Goal: Task Accomplishment & Management: Manage account settings

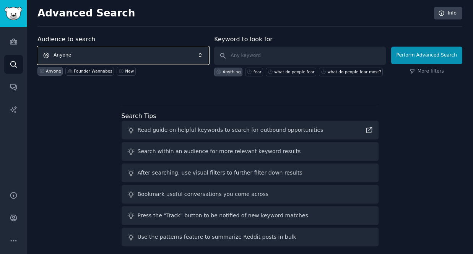
click at [192, 56] on span "Anyone" at bounding box center [122, 56] width 171 height 18
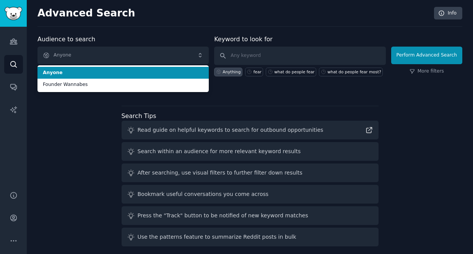
click at [182, 72] on span "Anyone" at bounding box center [123, 73] width 161 height 7
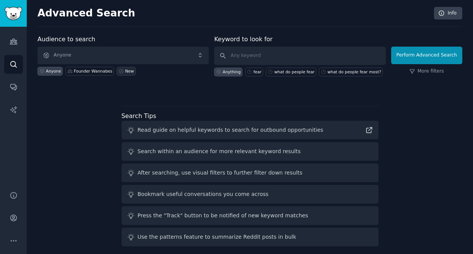
click at [125, 72] on div "New" at bounding box center [129, 70] width 9 height 5
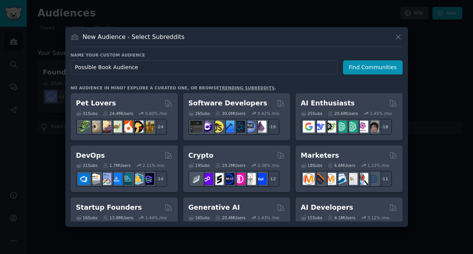
drag, startPoint x: 97, startPoint y: 68, endPoint x: 67, endPoint y: 68, distance: 30.2
click at [67, 68] on div "New Audience - Select Subreddits Name your custom audience Audience Name Possib…" at bounding box center [236, 127] width 343 height 200
type input "Book Audience"
click at [382, 68] on button "Find Communities" at bounding box center [373, 67] width 60 height 14
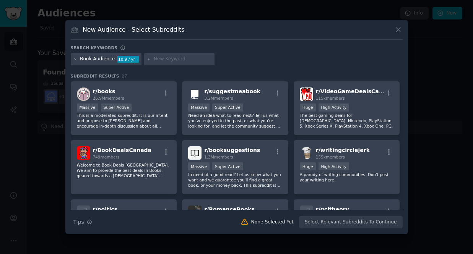
click at [76, 59] on icon at bounding box center [75, 59] width 4 height 4
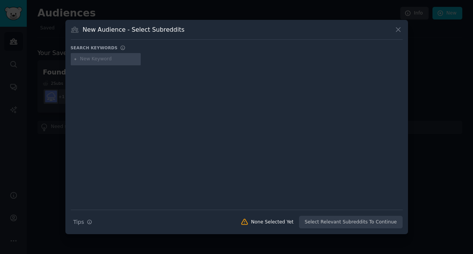
click at [98, 59] on input "text" at bounding box center [109, 59] width 58 height 7
type input "Voice in my head"
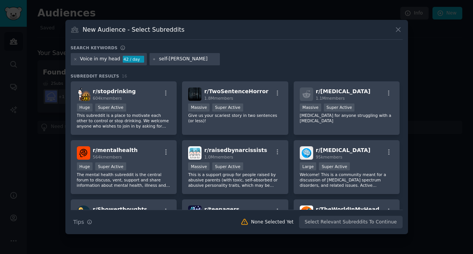
type input "self-doubt"
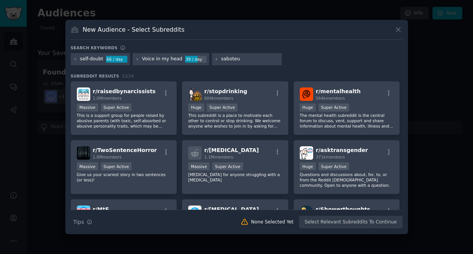
type input "saboteur"
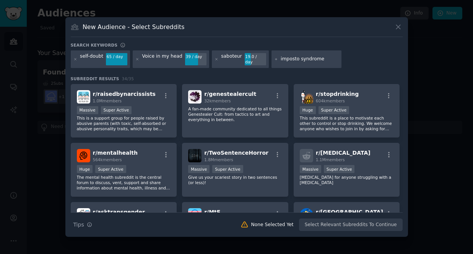
type input "[MEDICAL_DATA]"
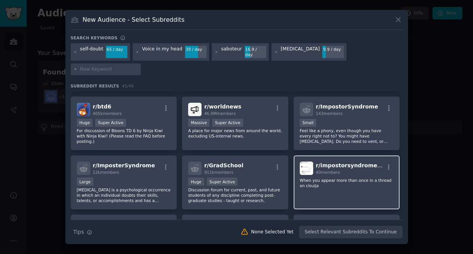
scroll to position [533, 0]
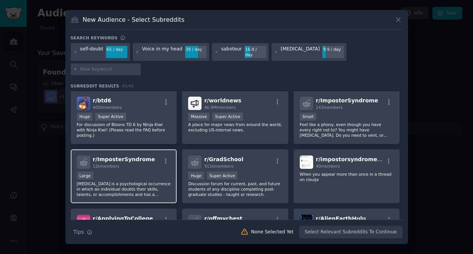
click at [127, 172] on div "Large" at bounding box center [124, 177] width 94 height 10
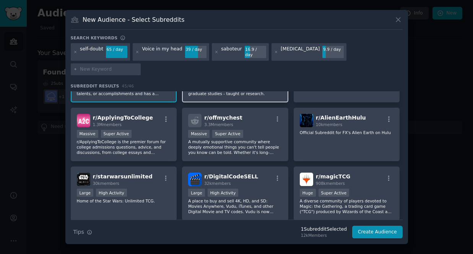
scroll to position [636, 0]
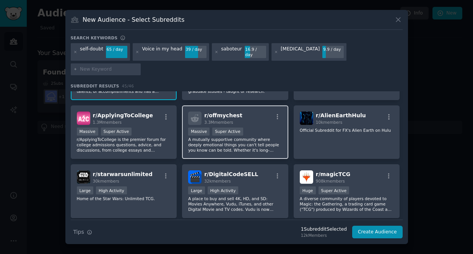
click at [254, 137] on p "A mutually supportive community where deeply emotional things you can't tell pe…" at bounding box center [235, 145] width 94 height 16
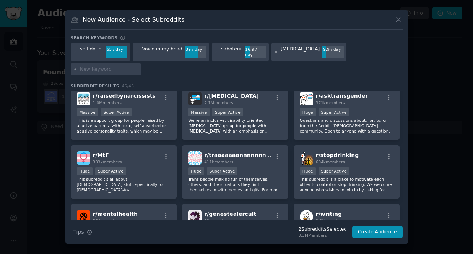
scroll to position [0, 0]
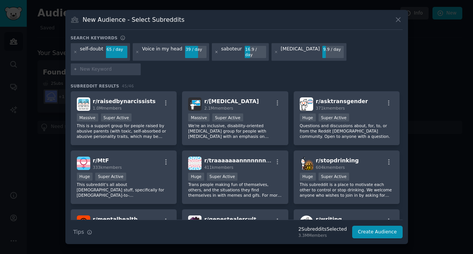
click at [215, 53] on icon at bounding box center [217, 52] width 4 height 4
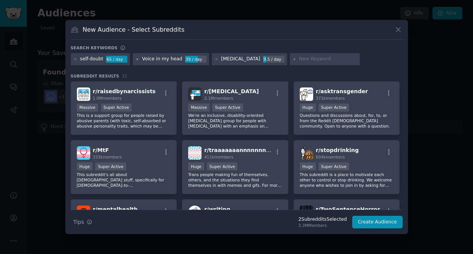
click at [138, 59] on icon at bounding box center [137, 59] width 4 height 4
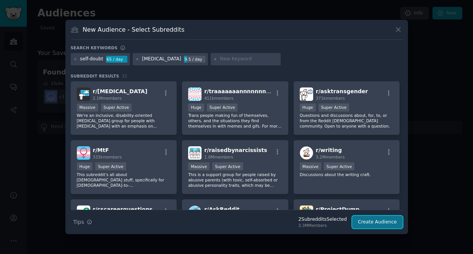
click at [378, 223] on button "Create Audience" at bounding box center [377, 222] width 50 height 13
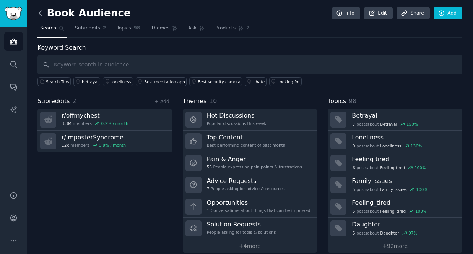
click at [41, 12] on icon at bounding box center [40, 13] width 8 height 8
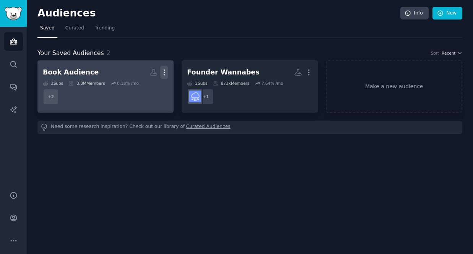
click at [164, 73] on icon "button" at bounding box center [164, 72] width 8 height 8
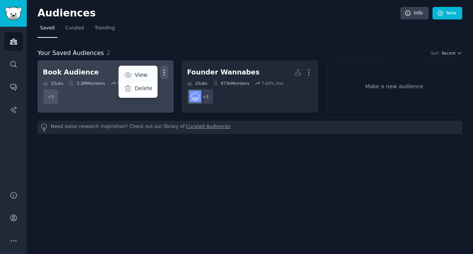
click at [137, 74] on p "View" at bounding box center [141, 75] width 13 height 8
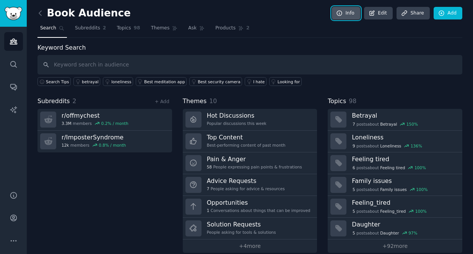
click at [342, 11] on link "Info" at bounding box center [346, 13] width 28 height 13
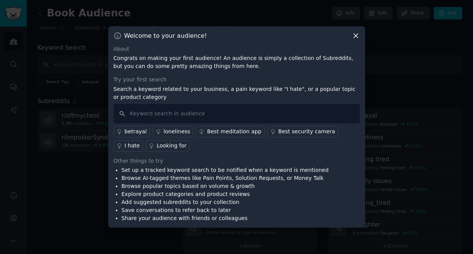
click at [355, 35] on icon at bounding box center [356, 36] width 4 height 4
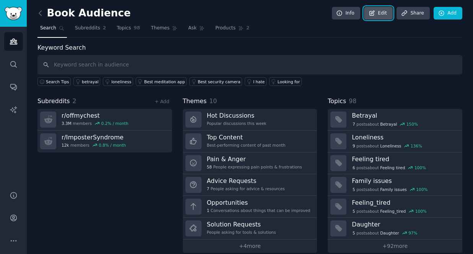
click at [387, 13] on link "Edit" at bounding box center [378, 13] width 29 height 13
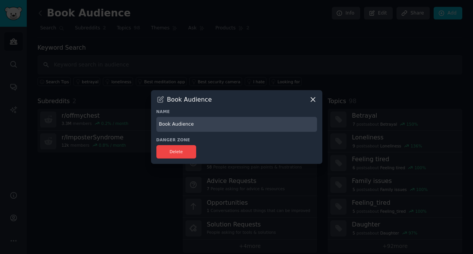
drag, startPoint x: 191, startPoint y: 125, endPoint x: 158, endPoint y: 125, distance: 32.9
click at [158, 125] on input "Book Audience" at bounding box center [236, 124] width 161 height 15
click at [180, 125] on input "Book Audience" at bounding box center [236, 124] width 161 height 15
type input "Book-[MEDICAL_DATA]"
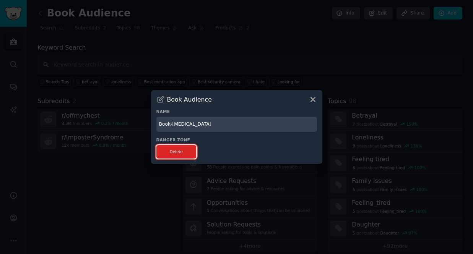
click at [181, 152] on button "Delete" at bounding box center [176, 151] width 40 height 13
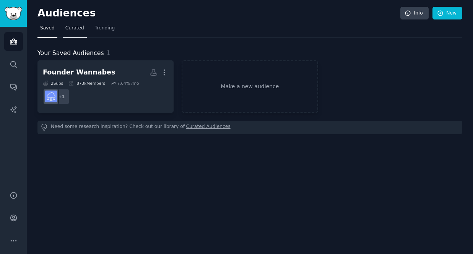
click at [80, 31] on span "Curated" at bounding box center [74, 28] width 19 height 7
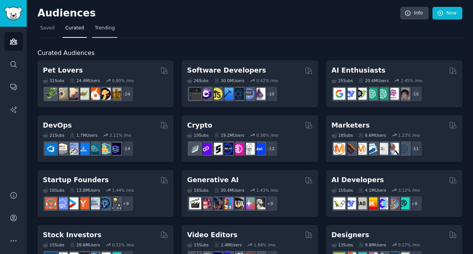
click at [104, 26] on span "Trending" at bounding box center [105, 28] width 20 height 7
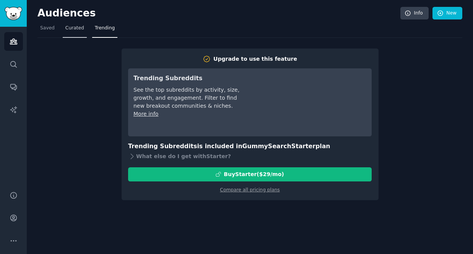
click at [74, 31] on link "Curated" at bounding box center [75, 30] width 24 height 16
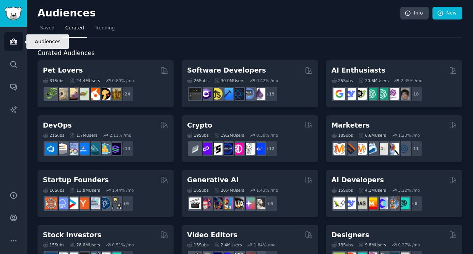
click at [14, 41] on icon "Sidebar" at bounding box center [14, 41] width 8 height 8
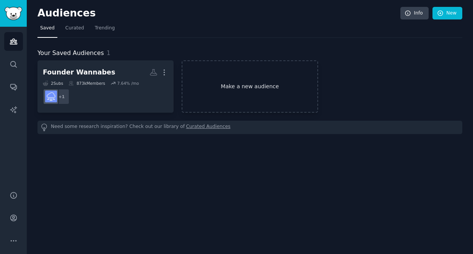
click at [251, 88] on link "Make a new audience" at bounding box center [250, 86] width 136 height 52
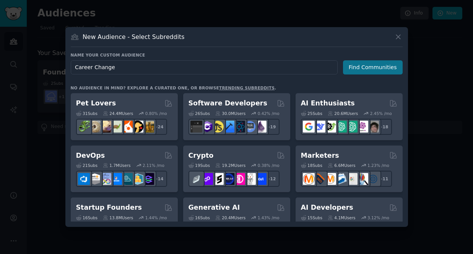
type input "Career Change"
click at [363, 66] on button "Find Communities" at bounding box center [373, 67] width 60 height 14
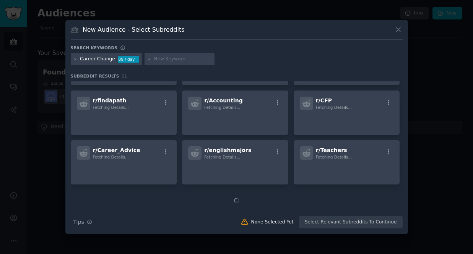
scroll to position [228, 0]
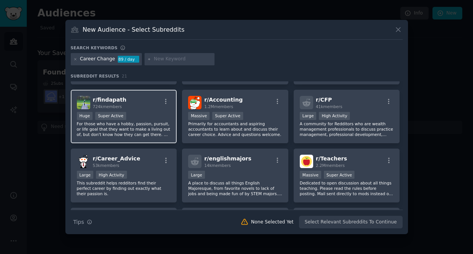
click at [138, 121] on p "For those who have a hobby, passion, pursuit, or life goal that they want to ma…" at bounding box center [124, 129] width 94 height 16
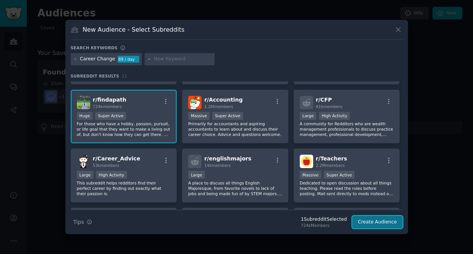
click at [380, 222] on button "Create Audience" at bounding box center [377, 222] width 50 height 13
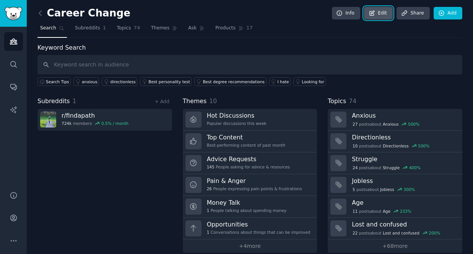
click at [375, 13] on link "Edit" at bounding box center [378, 13] width 29 height 13
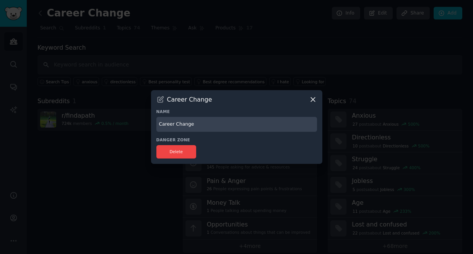
click at [197, 125] on input "Career Change" at bounding box center [236, 124] width 161 height 15
type input "C"
click at [246, 113] on h3 "Name" at bounding box center [236, 111] width 161 height 5
click at [273, 139] on h3 "Danger Zone" at bounding box center [236, 139] width 161 height 5
click at [160, 125] on input "Unpredictable Path" at bounding box center [236, 124] width 161 height 15
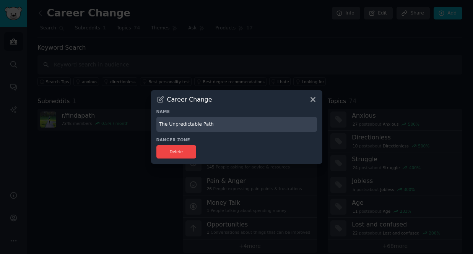
click at [256, 124] on input "The Unpredictable Path" at bounding box center [236, 124] width 161 height 15
type input "The Unpredictable Path"
click at [262, 146] on div "Delete" at bounding box center [236, 151] width 161 height 13
click at [314, 99] on icon at bounding box center [313, 100] width 8 height 8
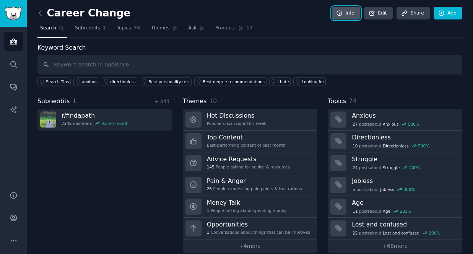
click at [348, 13] on link "Info" at bounding box center [346, 13] width 28 height 13
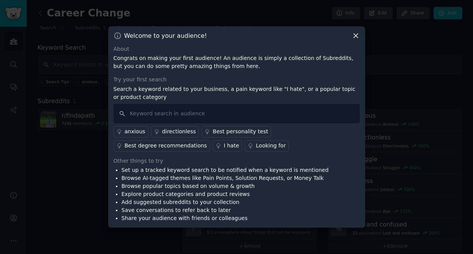
click at [356, 35] on icon at bounding box center [356, 36] width 4 height 4
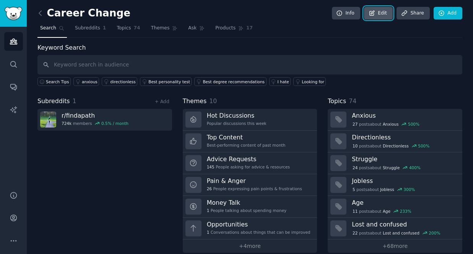
click at [376, 13] on link "Edit" at bounding box center [378, 13] width 29 height 13
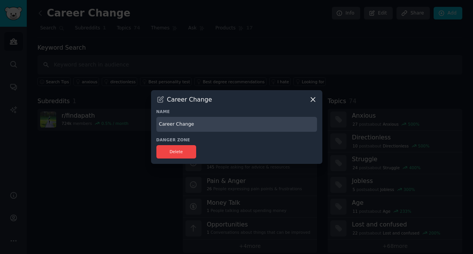
click at [160, 101] on icon at bounding box center [161, 100] width 6 height 6
click at [194, 126] on input "Career Change" at bounding box center [236, 124] width 161 height 15
drag, startPoint x: 204, startPoint y: 127, endPoint x: 155, endPoint y: 124, distance: 49.5
click at [155, 124] on div "Career Change Name Career Change Danger Zone Delete" at bounding box center [236, 127] width 171 height 74
type input "The Unpredictable Path"
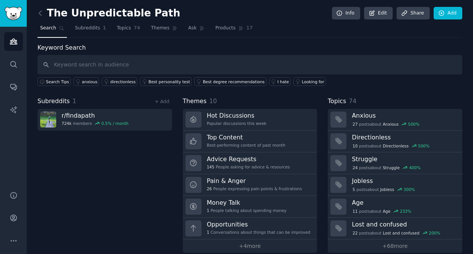
click at [98, 144] on div "Subreddits 1 + Add r/ findapath 724k members 0.5 % / month" at bounding box center [104, 175] width 135 height 156
click at [164, 101] on link "+ Add" at bounding box center [162, 101] width 15 height 5
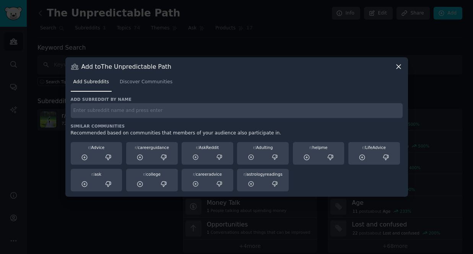
click at [105, 111] on input "text" at bounding box center [237, 110] width 332 height 15
type input "lost in life"
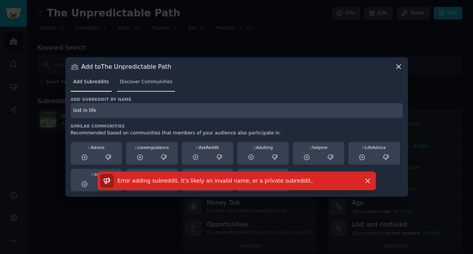
click at [143, 82] on span "Discover Communities" at bounding box center [146, 82] width 53 height 7
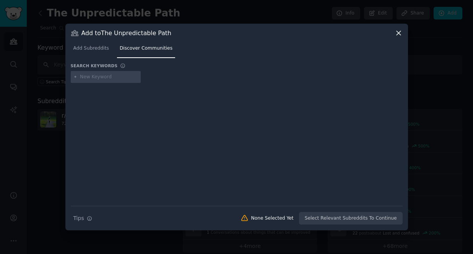
click at [96, 77] on input "text" at bounding box center [109, 77] width 58 height 7
type input "lost in life"
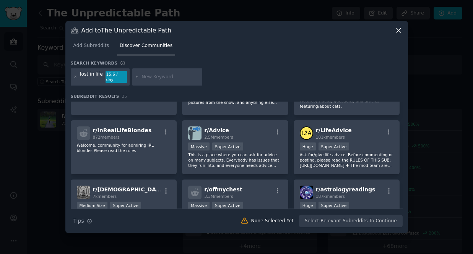
scroll to position [146, 0]
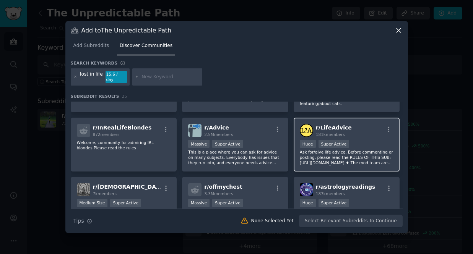
click at [356, 140] on div "Huge Super Active" at bounding box center [347, 145] width 94 height 10
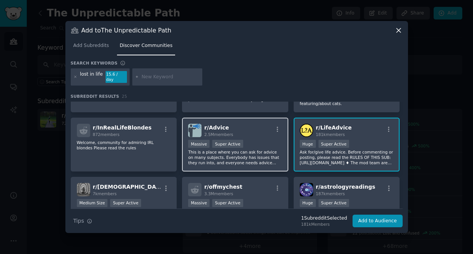
click at [261, 146] on div "Massive Super Active" at bounding box center [235, 145] width 94 height 10
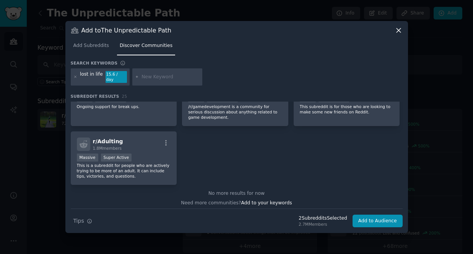
scroll to position [431, 0]
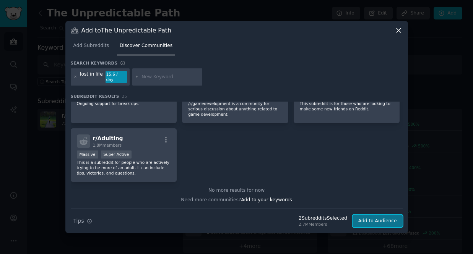
click at [376, 218] on button "Add to Audience" at bounding box center [378, 221] width 50 height 13
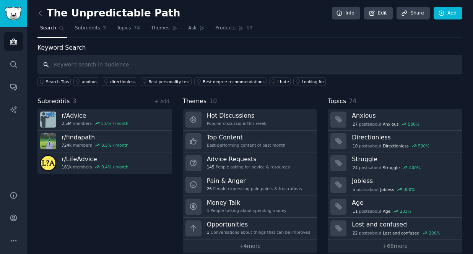
click at [89, 62] on input "text" at bounding box center [249, 65] width 425 height 20
type input "individuation"
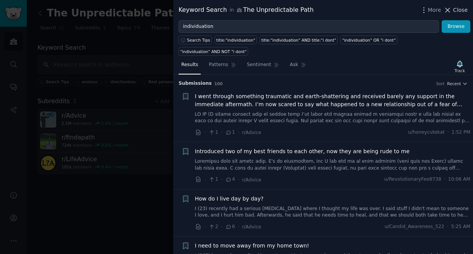
click at [462, 9] on span "Close" at bounding box center [460, 10] width 15 height 8
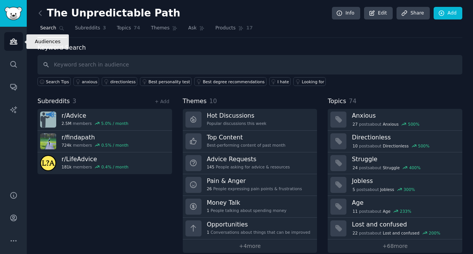
click at [14, 42] on icon "Sidebar" at bounding box center [13, 41] width 7 height 5
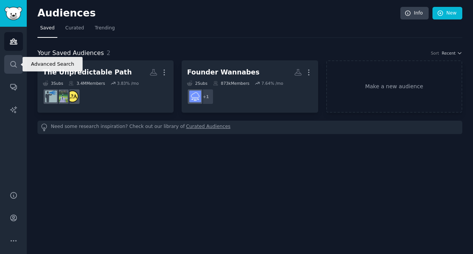
click at [12, 63] on icon "Sidebar" at bounding box center [14, 64] width 8 height 8
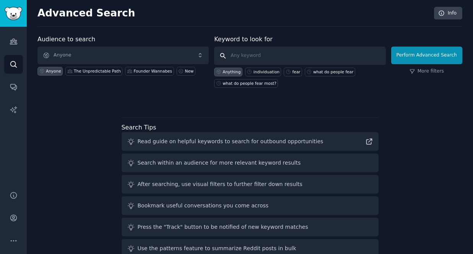
click at [254, 55] on input "text" at bounding box center [299, 56] width 171 height 18
type input "what's stopping me?"
click button "Perform Advanced Search" at bounding box center [426, 56] width 71 height 18
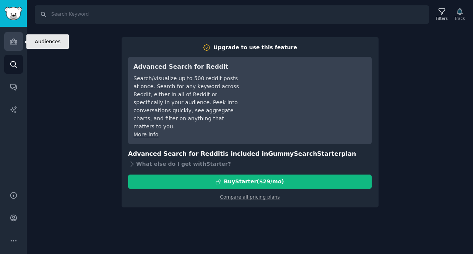
click at [13, 42] on icon "Sidebar" at bounding box center [13, 41] width 7 height 5
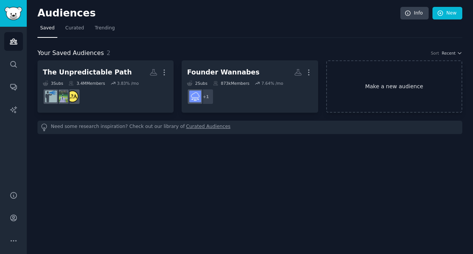
click at [371, 88] on link "Make a new audience" at bounding box center [394, 86] width 136 height 52
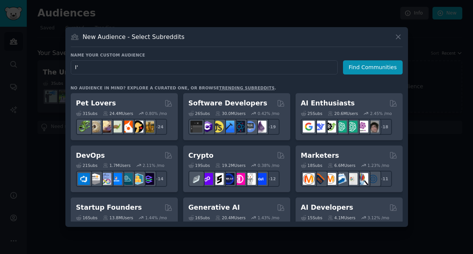
type input "I"
type input "Dare to do it"
click at [364, 64] on button "Find Communities" at bounding box center [373, 67] width 60 height 14
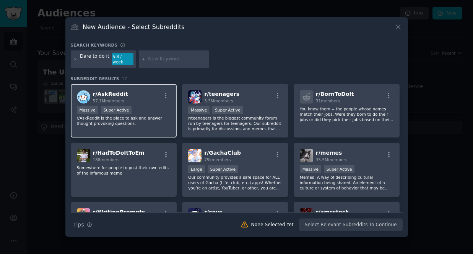
click at [152, 118] on p "r/AskReddit is the place to ask and answer thought-provoking questions." at bounding box center [124, 120] width 94 height 11
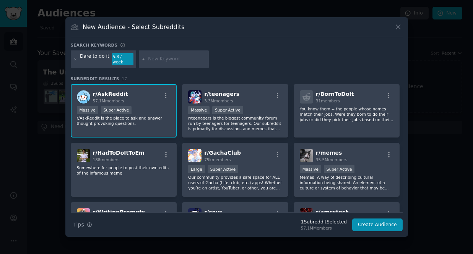
click at [154, 57] on input "text" at bounding box center [177, 59] width 58 height 7
type input "Fear to act"
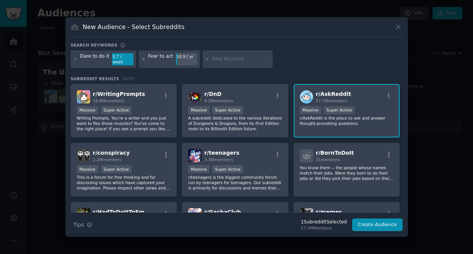
click at [141, 60] on icon at bounding box center [143, 59] width 4 height 4
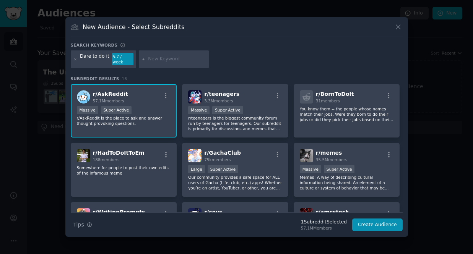
click at [149, 61] on input "text" at bounding box center [177, 59] width 58 height 7
type input "Fearful"
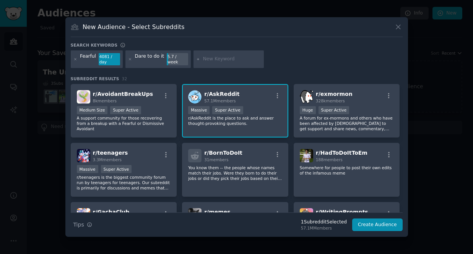
click at [161, 73] on div "Search keywords Try a 2-4 keywords your audience might mention Fearful 4081 / d…" at bounding box center [237, 136] width 332 height 189
click at [130, 59] on icon at bounding box center [130, 59] width 4 height 4
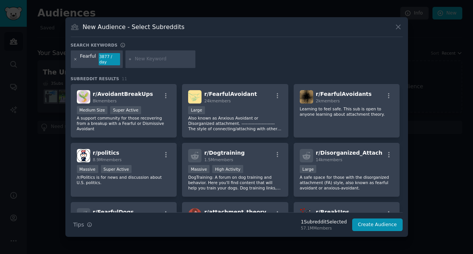
click at [75, 60] on icon at bounding box center [75, 59] width 4 height 4
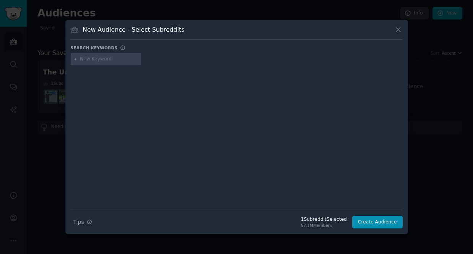
click at [92, 59] on input "text" at bounding box center [109, 59] width 58 height 7
type input "Facing your fears"
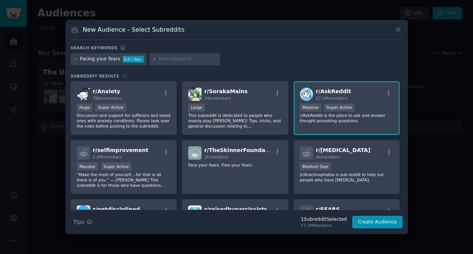
click at [99, 59] on div "Facing your fears" at bounding box center [100, 59] width 40 height 7
click at [74, 59] on icon at bounding box center [75, 59] width 4 height 4
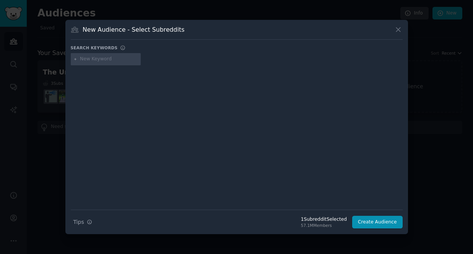
click at [88, 57] on input "text" at bounding box center [109, 59] width 58 height 7
type input "Face my fear to"
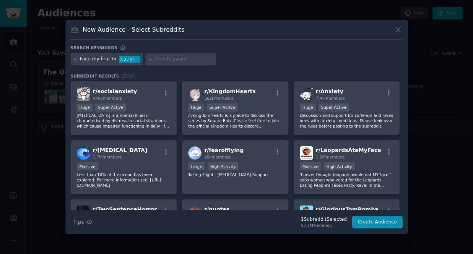
click at [75, 59] on icon at bounding box center [75, 59] width 4 height 4
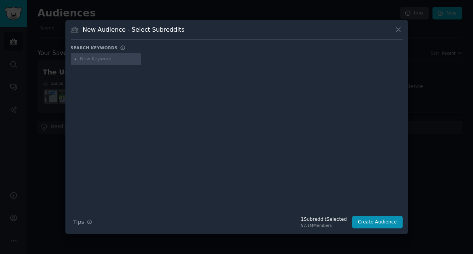
click at [88, 60] on input "text" at bounding box center [109, 59] width 58 height 7
type input "F"
type input "I fear to"
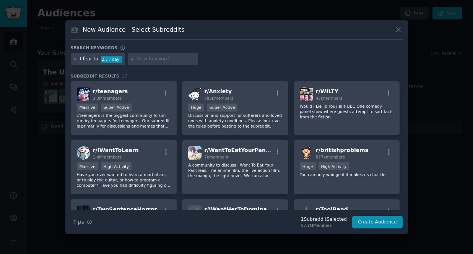
click at [75, 60] on icon at bounding box center [75, 59] width 2 height 2
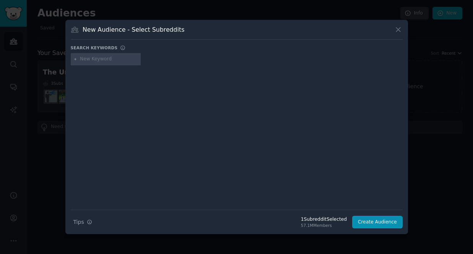
click at [87, 59] on input "text" at bounding box center [109, 59] width 58 height 7
type input "Resistance"
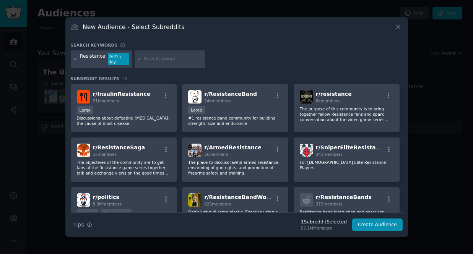
click at [75, 59] on icon at bounding box center [75, 59] width 2 height 2
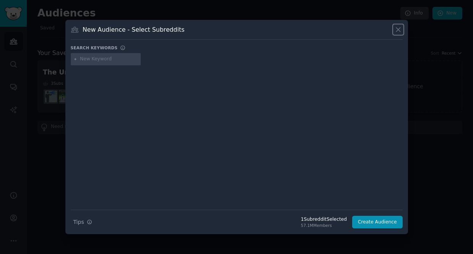
click at [398, 30] on icon at bounding box center [398, 30] width 8 height 8
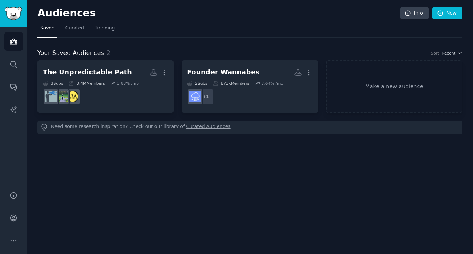
click at [252, 154] on div "Audiences Info New Saved Curated Trending Your Saved Audiences 2 Sort Recent Th…" at bounding box center [250, 127] width 446 height 254
click at [377, 86] on link "Make a new audience" at bounding box center [394, 86] width 136 height 52
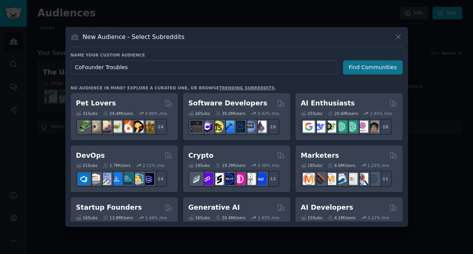
type input "CoFounder Troubles"
click at [388, 67] on button "Find Communities" at bounding box center [373, 67] width 60 height 14
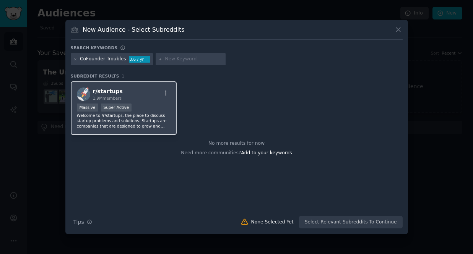
click at [145, 101] on div "r/ startups 1.9M members Massive Super Active Welcome to /r/startups, the place…" at bounding box center [124, 108] width 106 height 54
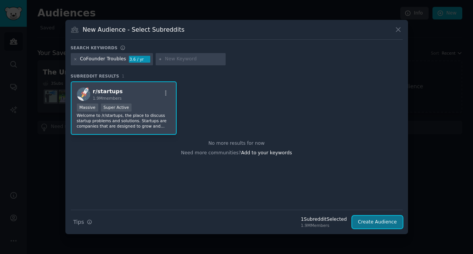
click at [372, 224] on button "Create Audience" at bounding box center [377, 222] width 50 height 13
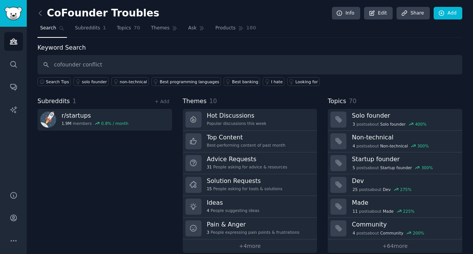
type input "cofounder conflict"
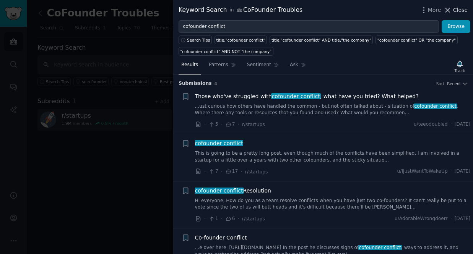
click at [462, 9] on span "Close" at bounding box center [460, 10] width 15 height 8
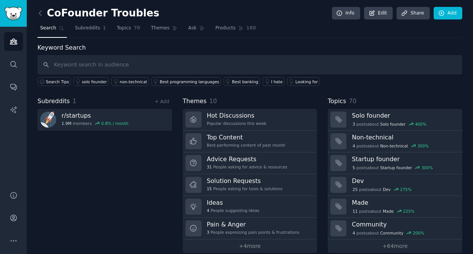
click at [136, 154] on div "Subreddits 1 + Add r/ startups 1.9M members 0.8 % / month" at bounding box center [104, 175] width 135 height 156
click at [89, 28] on span "Subreddits" at bounding box center [87, 28] width 25 height 7
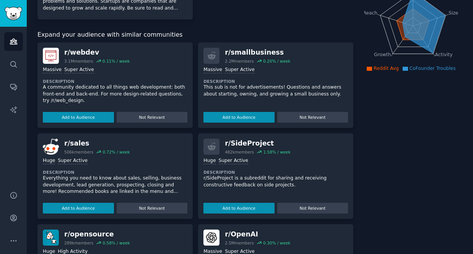
scroll to position [106, 0]
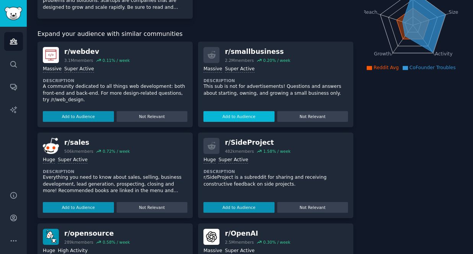
click at [233, 117] on button "Add to Audience" at bounding box center [238, 116] width 71 height 11
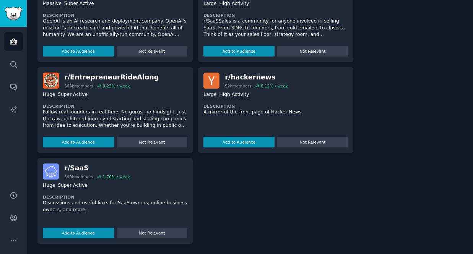
scroll to position [0, 0]
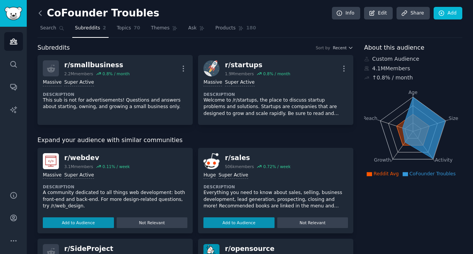
click at [40, 11] on icon at bounding box center [40, 13] width 2 height 5
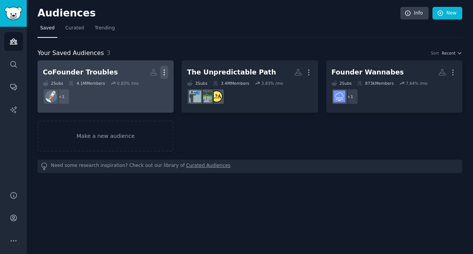
click at [164, 72] on icon "button" at bounding box center [164, 72] width 1 height 5
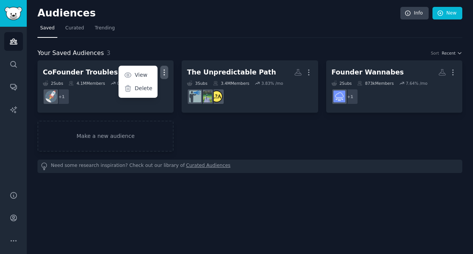
click at [155, 44] on div "Your Saved Audiences 3 Sort Recent CoFounder Troubles More View Delete 2 Sub s …" at bounding box center [249, 105] width 425 height 135
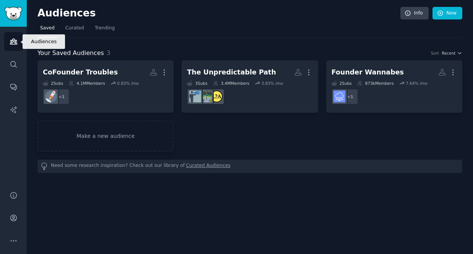
click at [13, 43] on icon "Sidebar" at bounding box center [14, 41] width 8 height 8
click at [100, 134] on link "Make a new audience" at bounding box center [105, 136] width 136 height 31
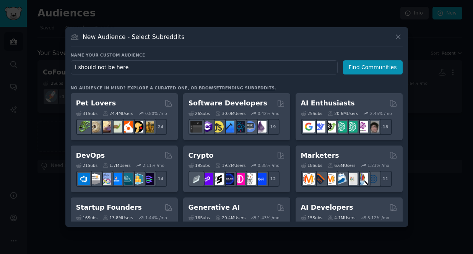
click at [108, 69] on input "I should not be here" at bounding box center [204, 67] width 267 height 14
type input "I should not stay here"
click at [367, 69] on button "Find Communities" at bounding box center [373, 67] width 60 height 14
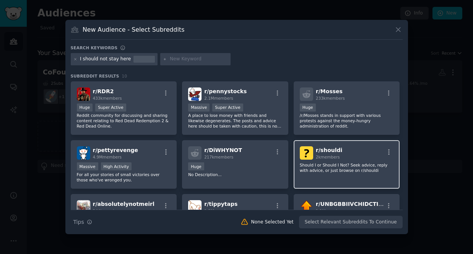
scroll to position [2, 0]
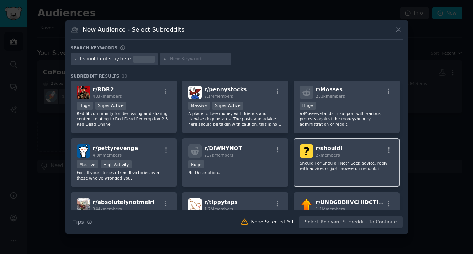
click at [332, 159] on div "r/ shouldi 2k members Should I or Should I Not? Seek advice, reply with advice,…" at bounding box center [347, 162] width 106 height 49
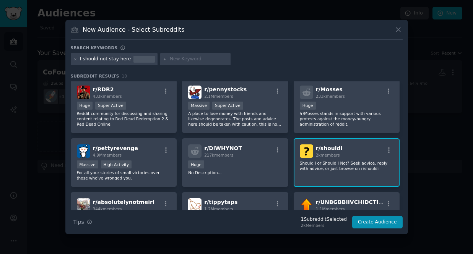
click at [185, 59] on input "text" at bounding box center [199, 59] width 58 height 7
click at [170, 59] on input "to stay or to go" at bounding box center [199, 59] width 58 height 7
click at [202, 60] on input "should I stay or to go" at bounding box center [199, 59] width 58 height 7
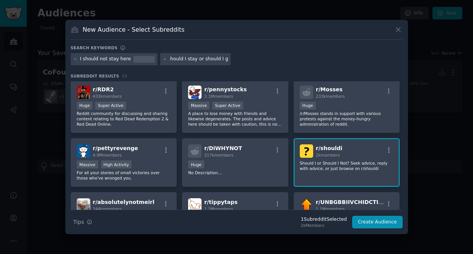
scroll to position [0, 7]
type input "should I stay or should I go?"
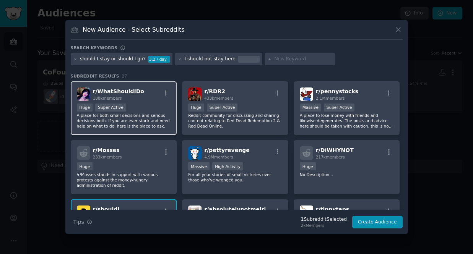
click at [141, 105] on div "Huge Super Active" at bounding box center [124, 109] width 94 height 10
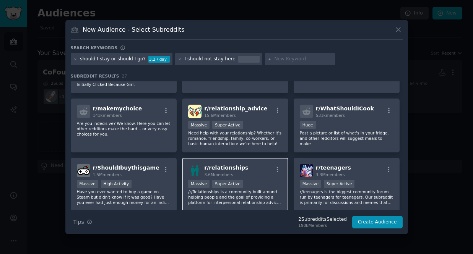
scroll to position [205, 0]
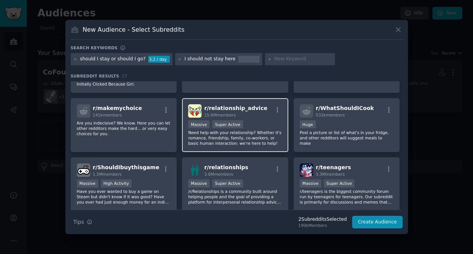
click at [242, 142] on p "Need help with your relationship? Whether it's romance, friendship, family, co-…" at bounding box center [235, 138] width 94 height 16
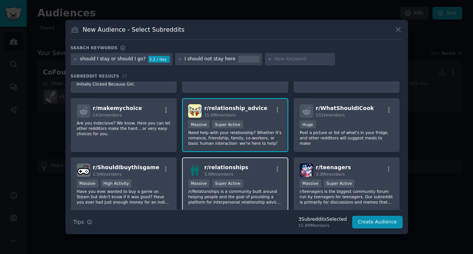
click at [250, 167] on div "r/ relationships 3.6M members" at bounding box center [235, 170] width 94 height 13
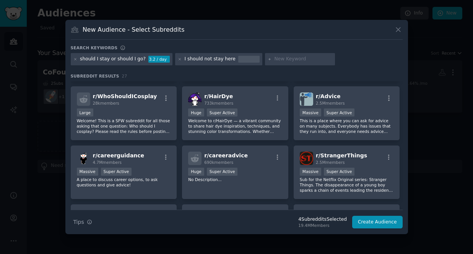
scroll to position [339, 0]
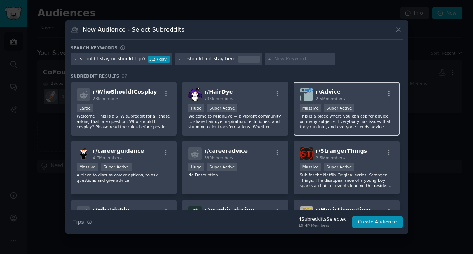
click at [363, 112] on div "Massive Super Active" at bounding box center [347, 109] width 94 height 10
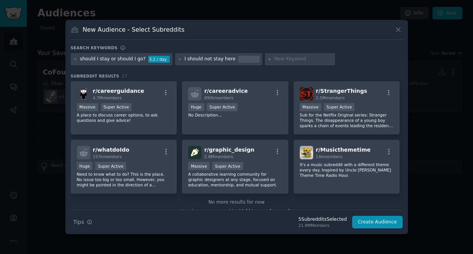
scroll to position [410, 0]
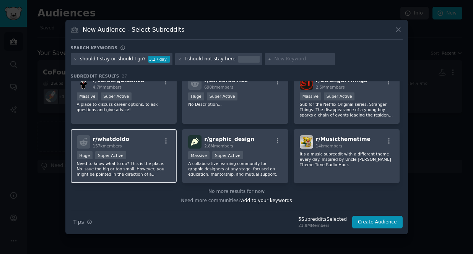
click at [142, 144] on div "r/ whatdoIdo 157k members" at bounding box center [124, 141] width 94 height 13
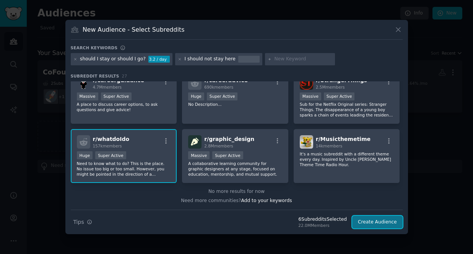
click at [372, 223] on button "Create Audience" at bounding box center [377, 222] width 50 height 13
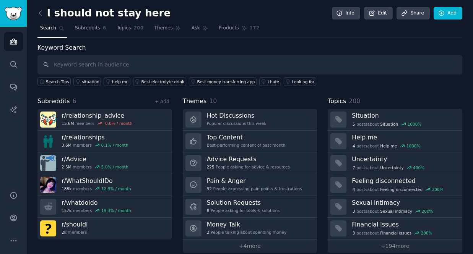
click at [130, 14] on h2 "I should not stay here" at bounding box center [103, 13] width 133 height 12
click at [349, 12] on link "Info" at bounding box center [346, 13] width 28 height 13
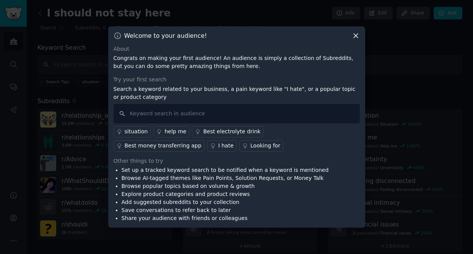
click at [353, 37] on icon at bounding box center [356, 36] width 8 height 8
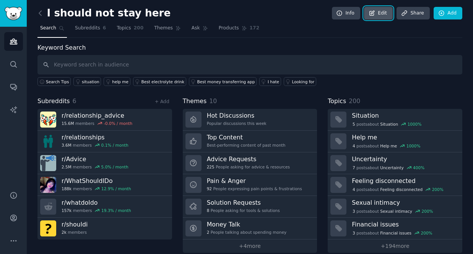
click at [377, 12] on link "Edit" at bounding box center [378, 13] width 29 height 13
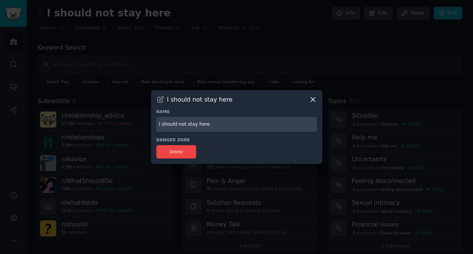
drag, startPoint x: 207, startPoint y: 125, endPoint x: 133, endPoint y: 122, distance: 73.5
click at [133, 122] on div "​ I should not stay here Name I should not stay here Danger Zone Delete" at bounding box center [237, 127] width 468 height 254
type input "Should I Stay or Should I Go"
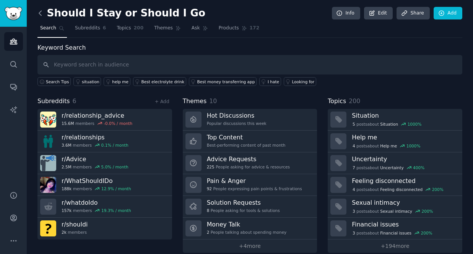
click at [41, 11] on icon at bounding box center [40, 13] width 2 height 5
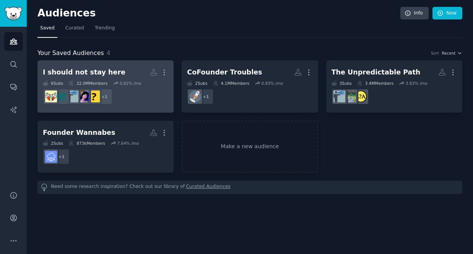
click at [115, 70] on h2 "I should not stay here More" at bounding box center [105, 72] width 125 height 13
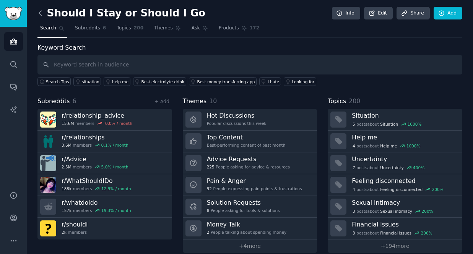
click at [41, 13] on icon at bounding box center [40, 13] width 8 height 8
